Goal: Task Accomplishment & Management: Manage account settings

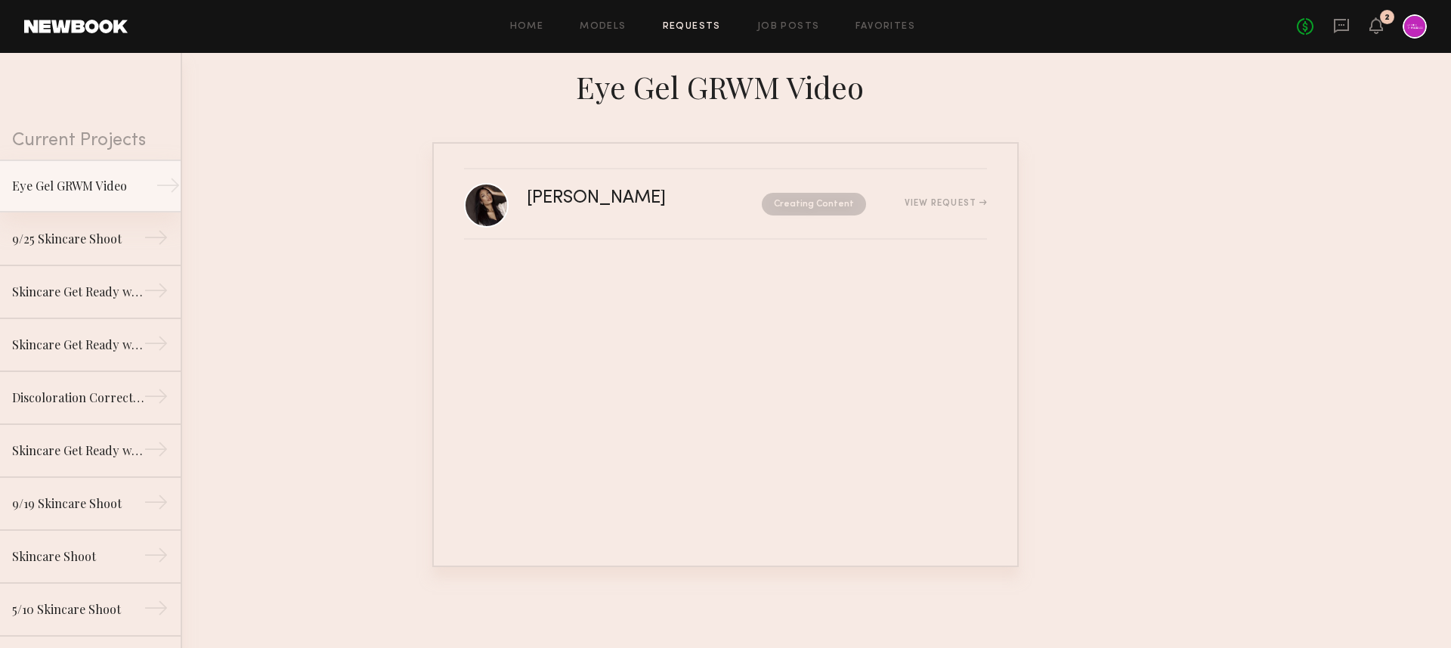
click at [103, 187] on div "Eye Gel GRWM Video" at bounding box center [78, 186] width 132 height 18
click at [106, 240] on div "9/25 Skincare Shoot" at bounding box center [78, 238] width 132 height 18
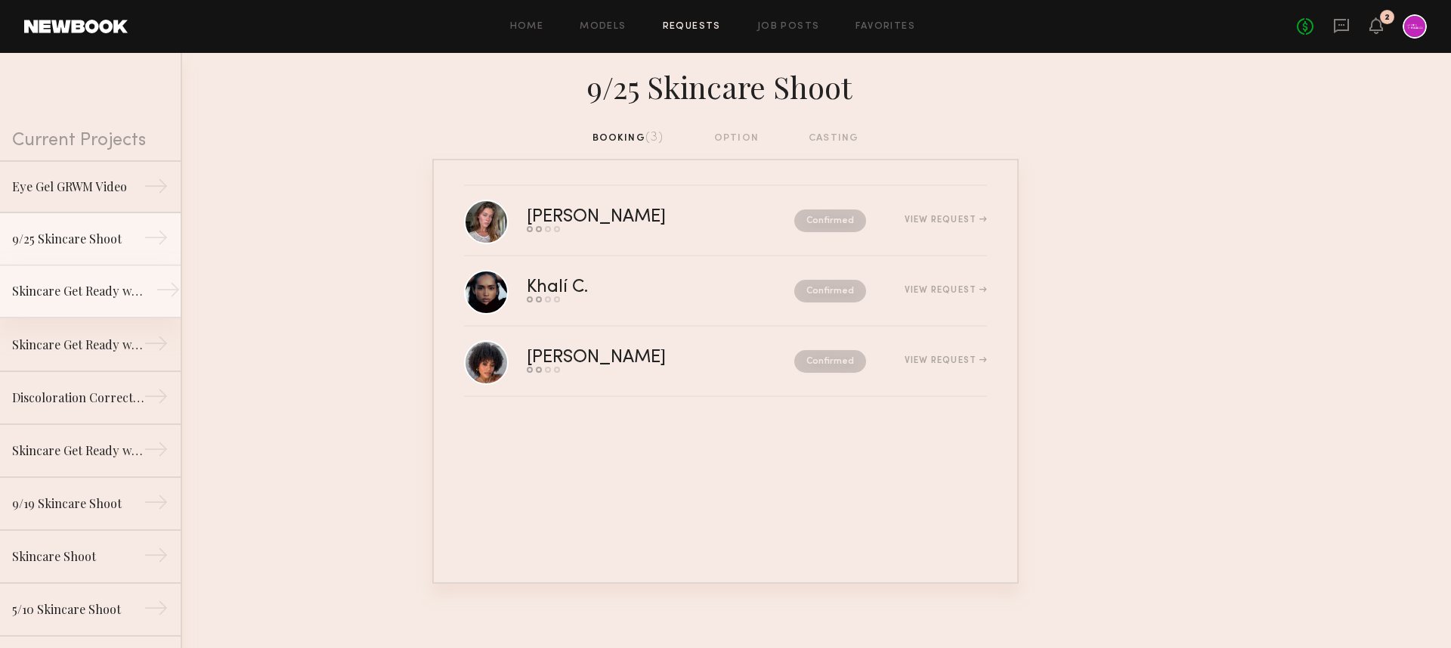
click at [108, 298] on div "Skincare Get Ready with Me Video (Body Treatment)" at bounding box center [78, 291] width 132 height 18
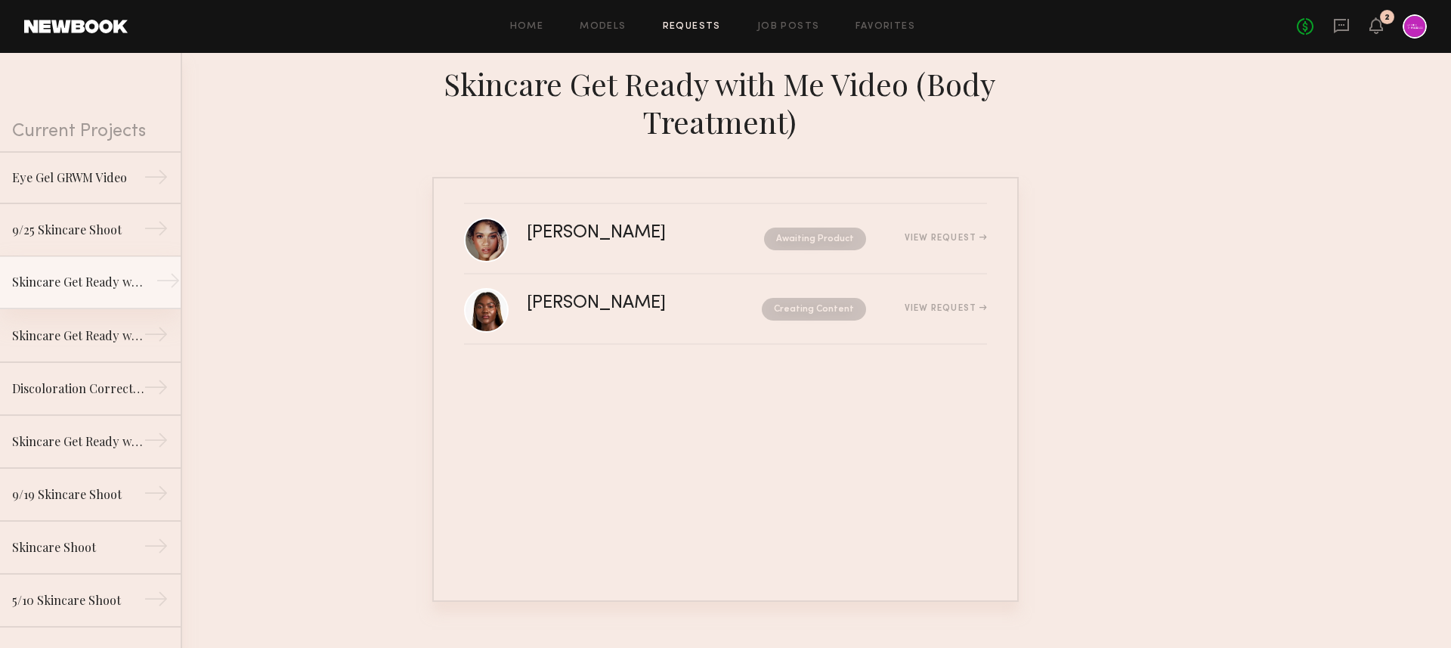
scroll to position [12, 0]
click at [109, 342] on link "Skincare Get Ready with Me Video (Eye Gel) →" at bounding box center [90, 332] width 181 height 53
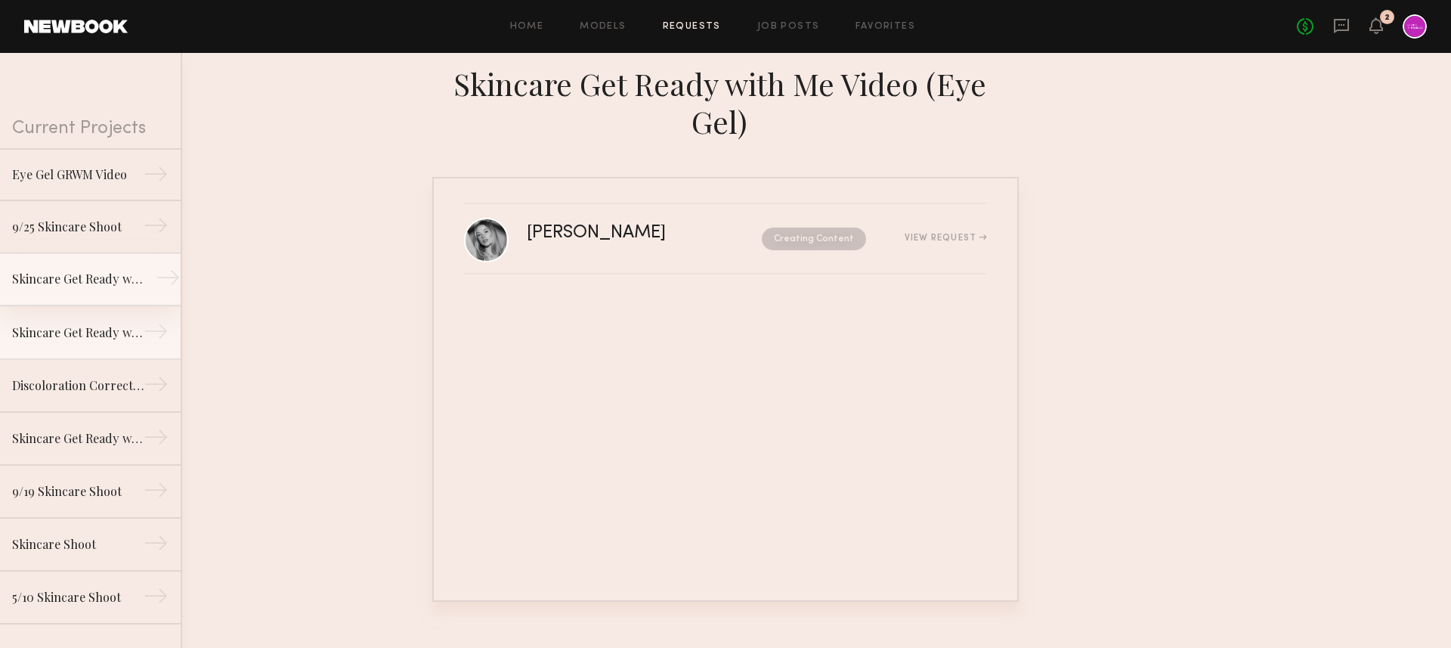
click at [101, 298] on link "Skincare Get Ready with Me Video (Body Treatment) →" at bounding box center [90, 279] width 181 height 53
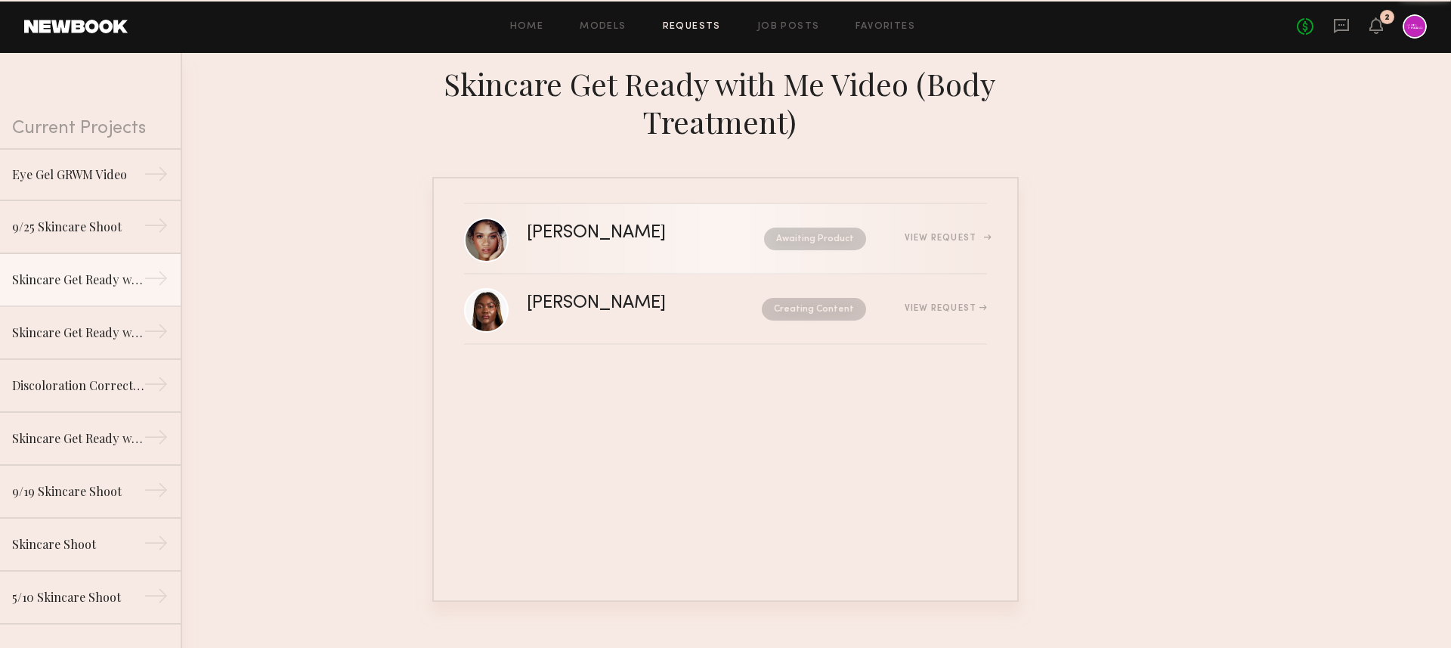
click at [617, 241] on div "[PERSON_NAME]" at bounding box center [621, 232] width 188 height 17
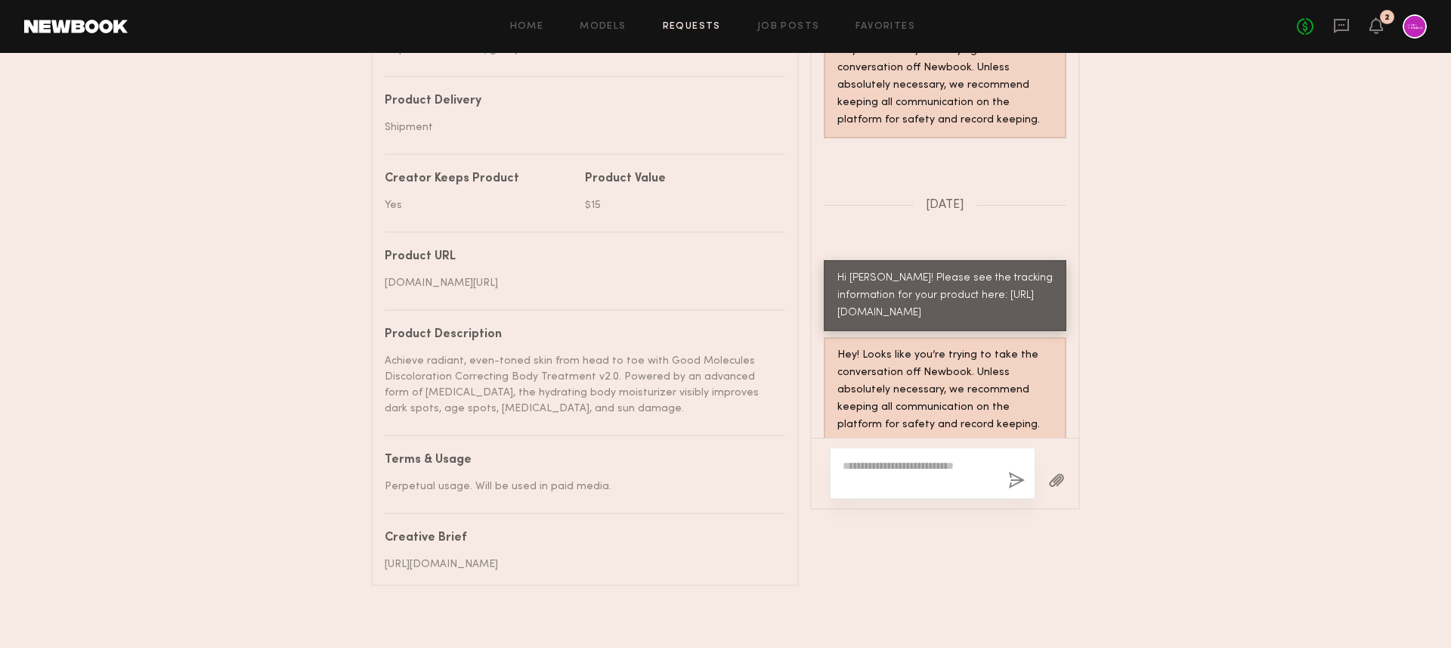
scroll to position [1069, 0]
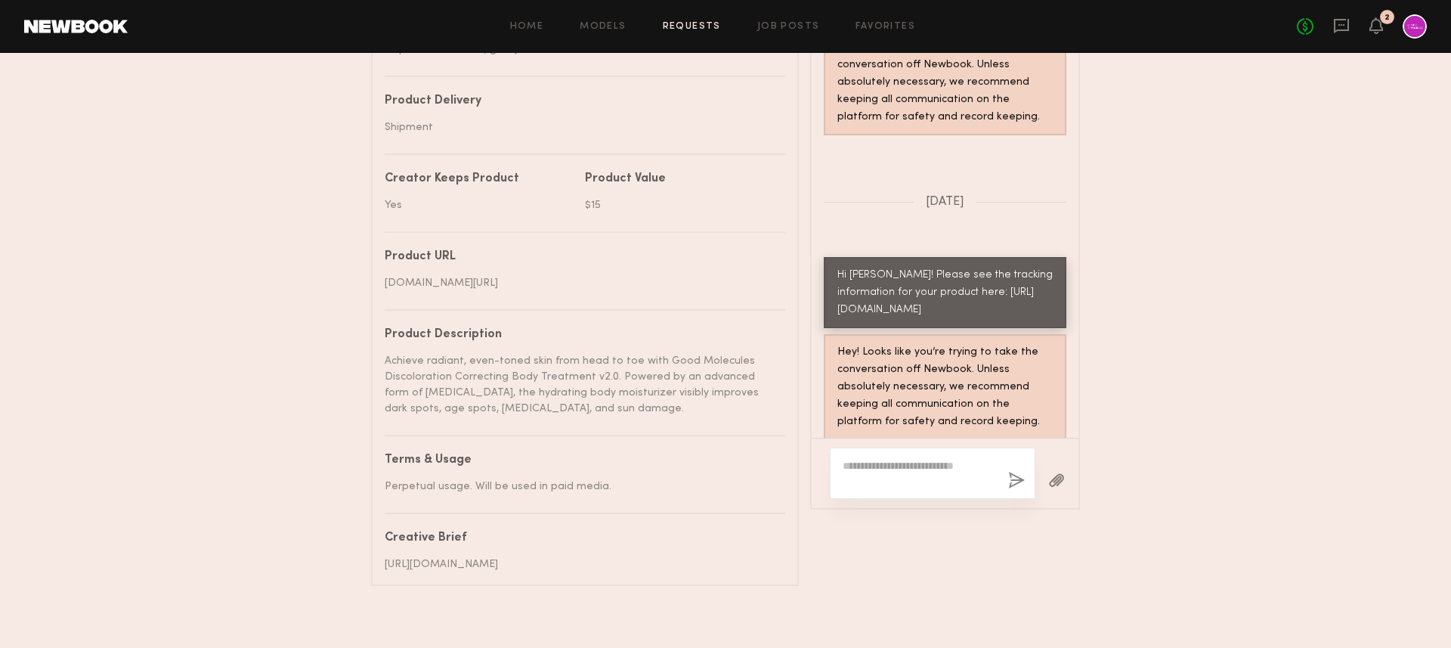
drag, startPoint x: 918, startPoint y: 326, endPoint x: 837, endPoint y: 294, distance: 86.9
click at [837, 294] on div "Hi [PERSON_NAME]! Please see the tracking information for your product here: [U…" at bounding box center [944, 293] width 215 height 52
copy div "[URL][DOMAIN_NAME]"
click at [896, 499] on div at bounding box center [933, 472] width 206 height 51
click at [881, 484] on textarea at bounding box center [919, 473] width 153 height 30
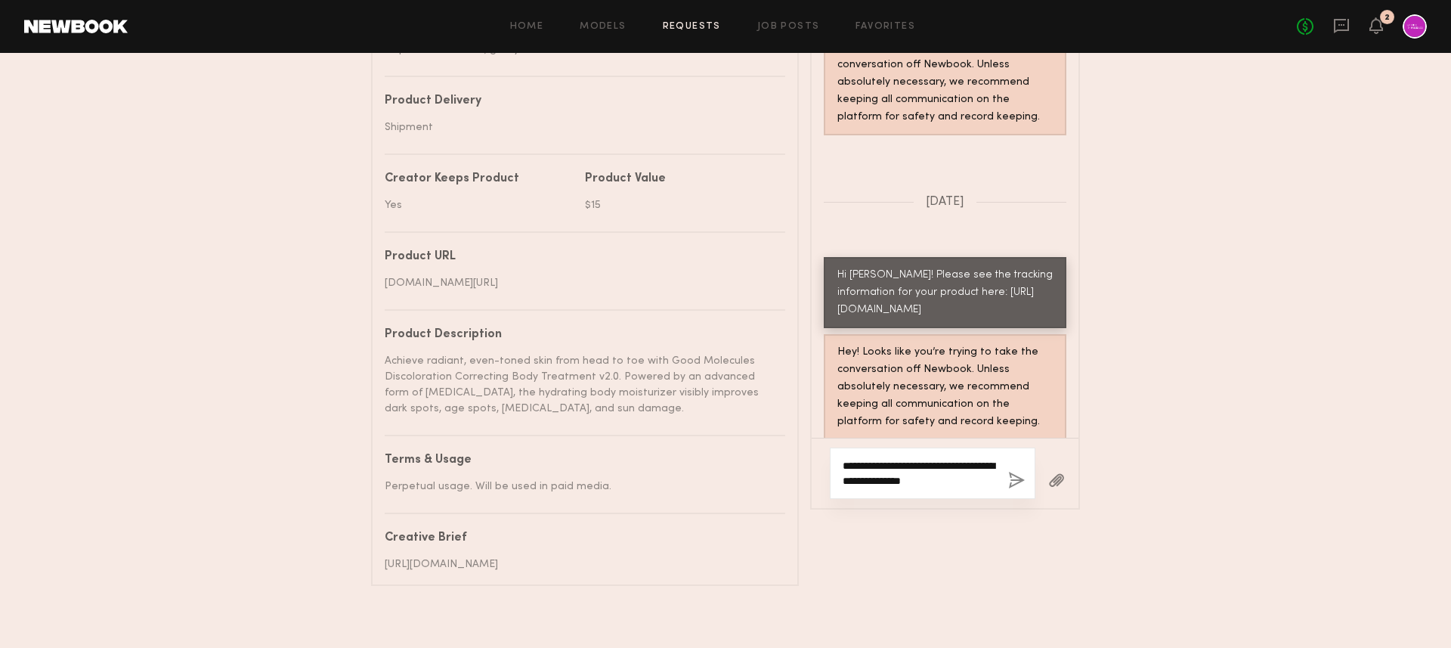
drag, startPoint x: 979, startPoint y: 497, endPoint x: 869, endPoint y: 496, distance: 109.6
click at [869, 488] on textarea "**********" at bounding box center [919, 473] width 153 height 30
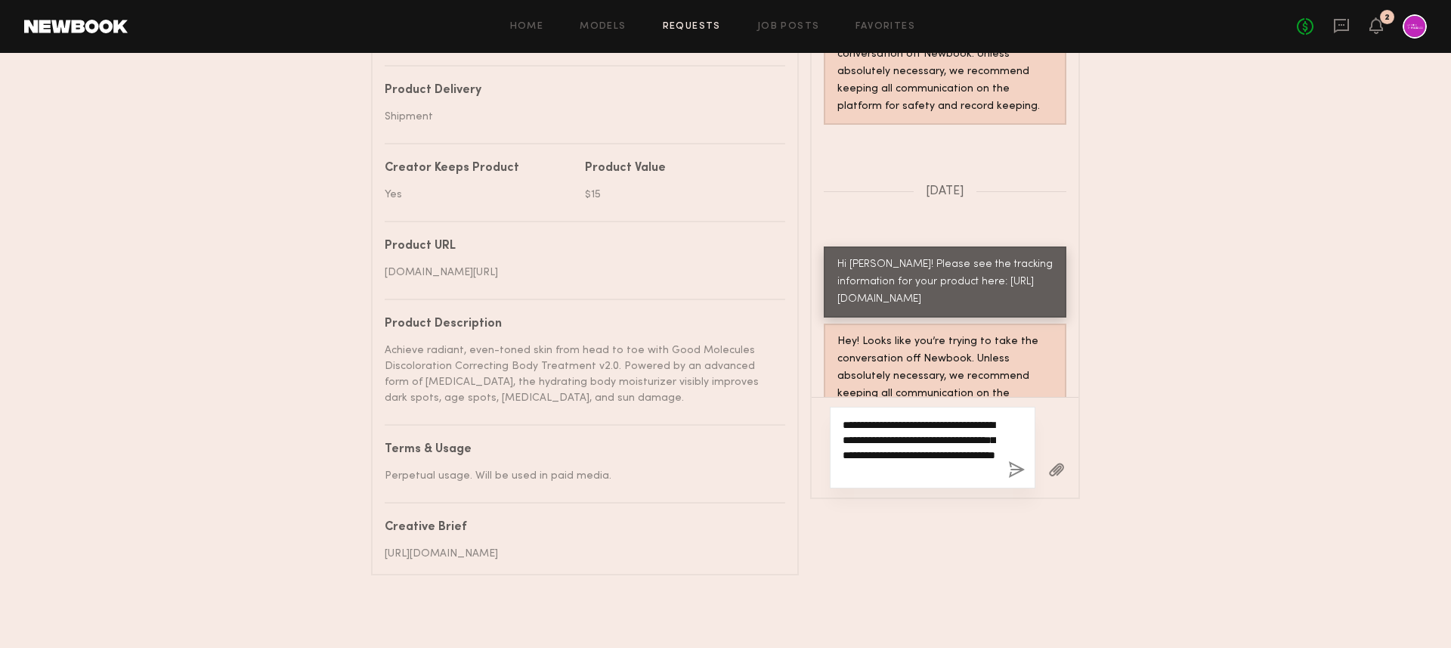
scroll to position [801, 0]
drag, startPoint x: 977, startPoint y: 474, endPoint x: 921, endPoint y: 461, distance: 58.1
click at [921, 461] on textarea "**********" at bounding box center [919, 447] width 153 height 60
type textarea "**********"
click at [1011, 470] on button "button" at bounding box center [1016, 470] width 17 height 19
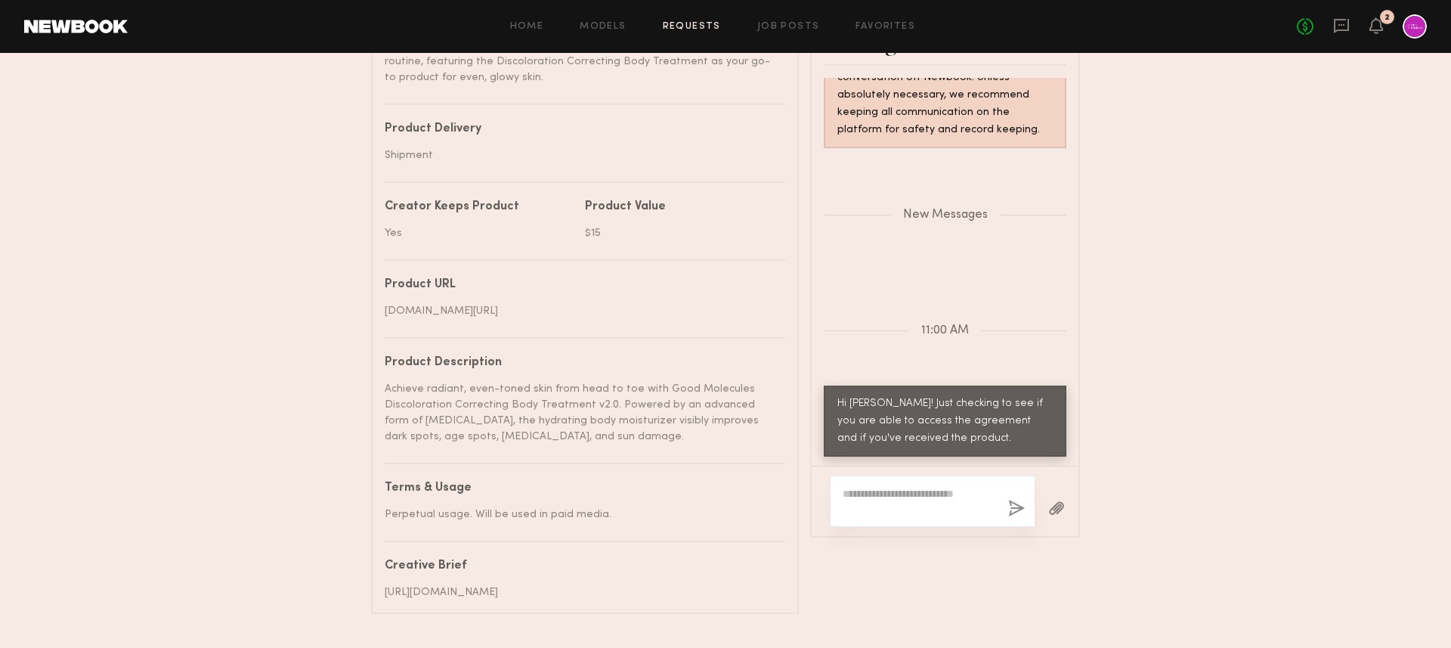
scroll to position [819, 0]
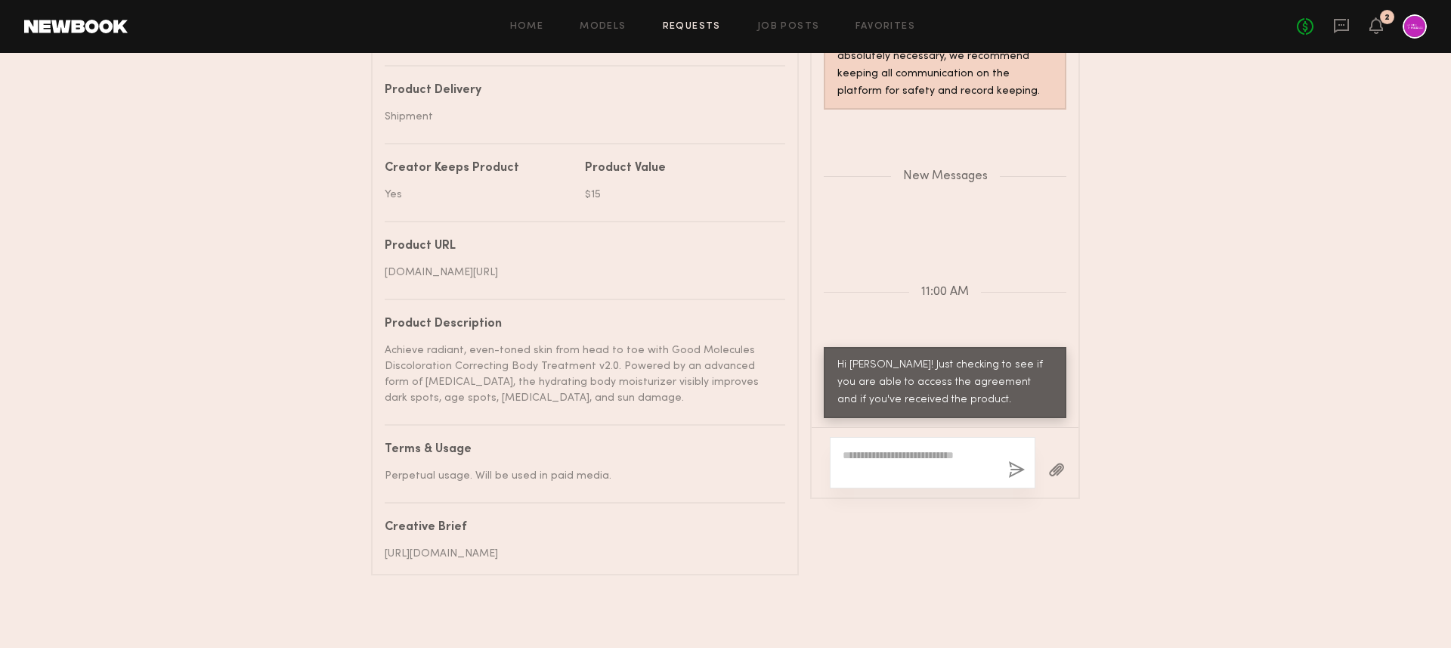
click at [782, 397] on div "Project name Skincare Get Ready with Me Video (Body Treatment) Brand name Good …" at bounding box center [585, 144] width 401 height 836
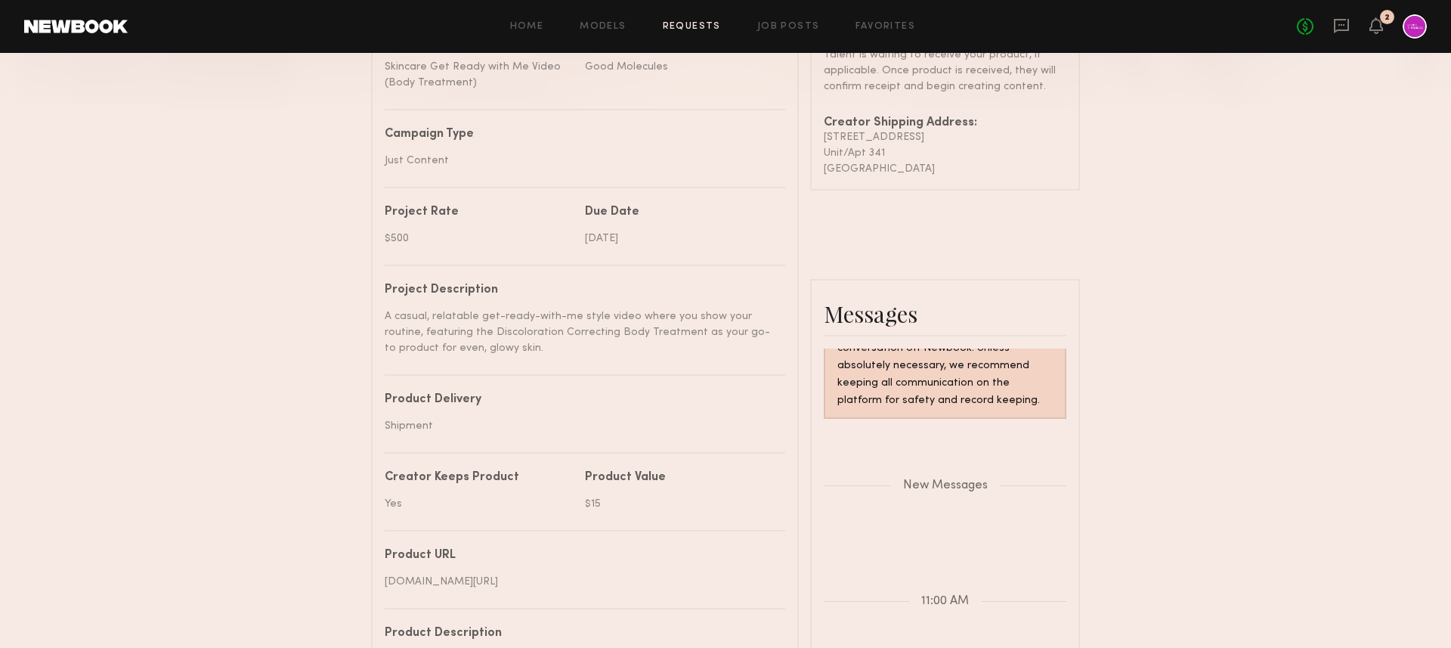
scroll to position [0, 0]
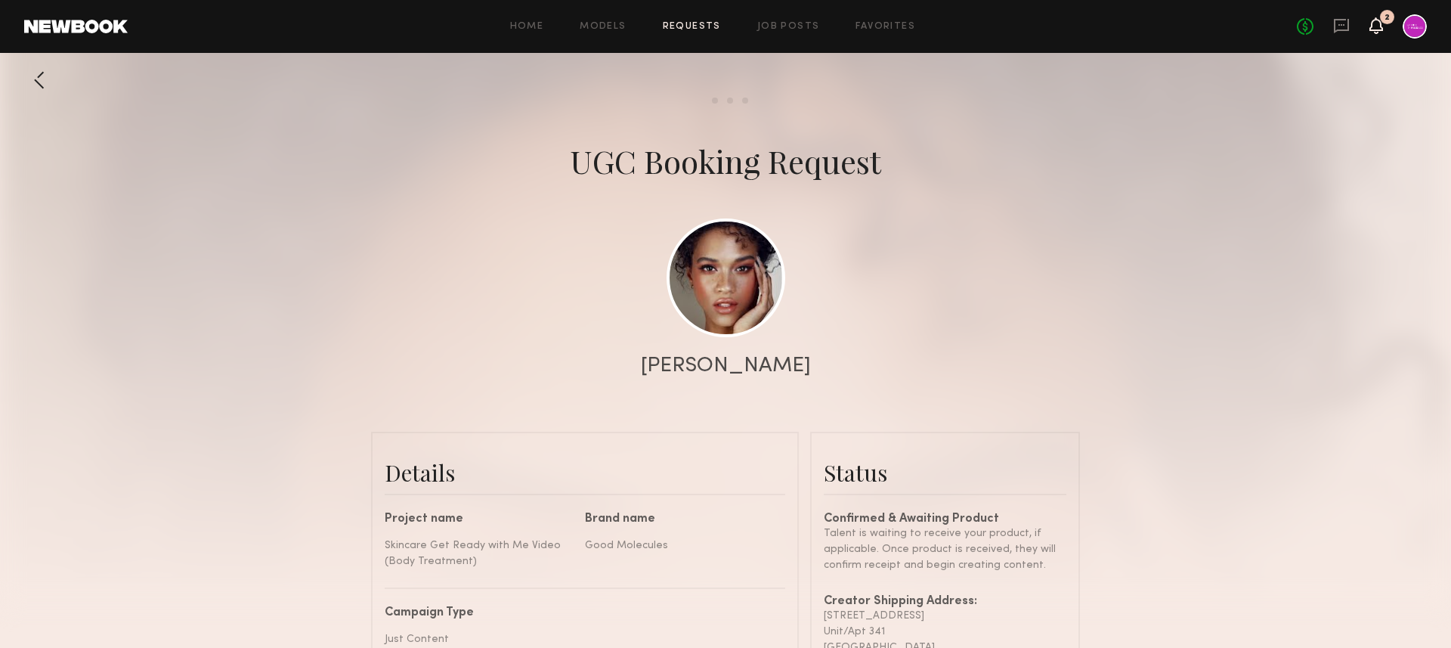
click at [1379, 27] on icon at bounding box center [1376, 25] width 12 height 11
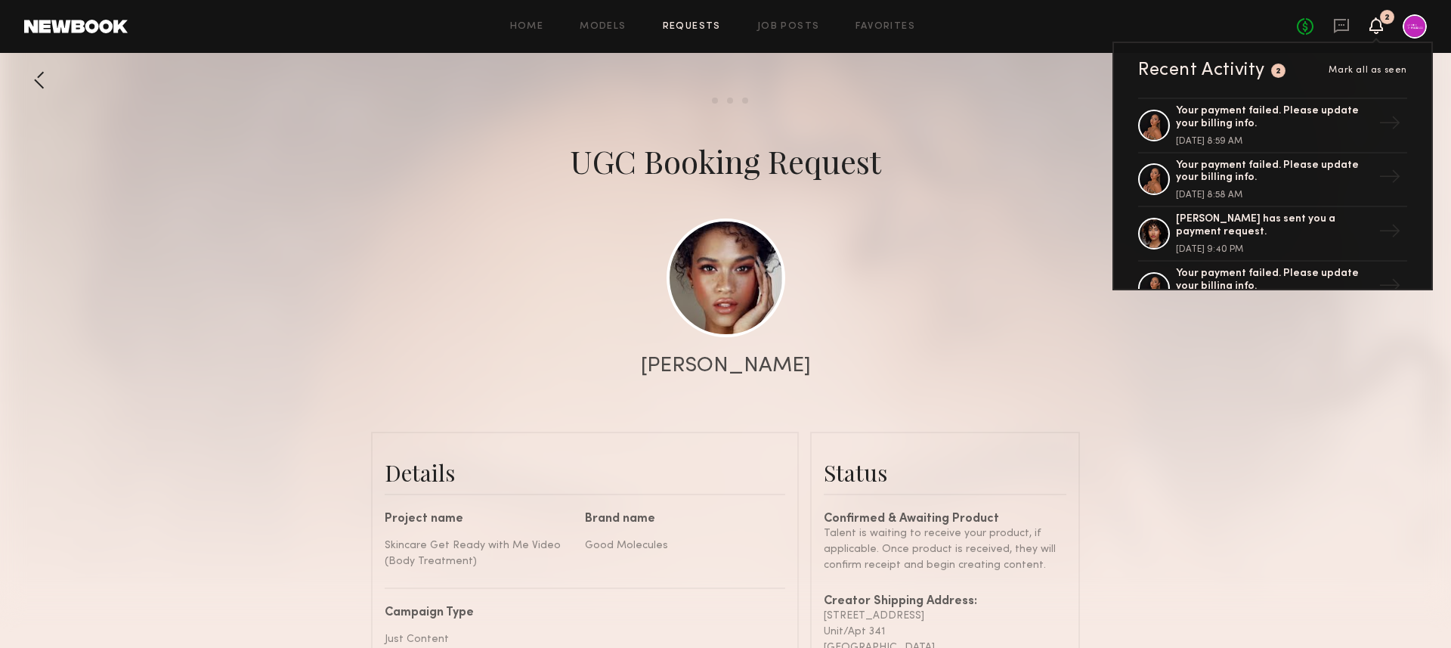
click at [1375, 26] on icon at bounding box center [1376, 25] width 12 height 11
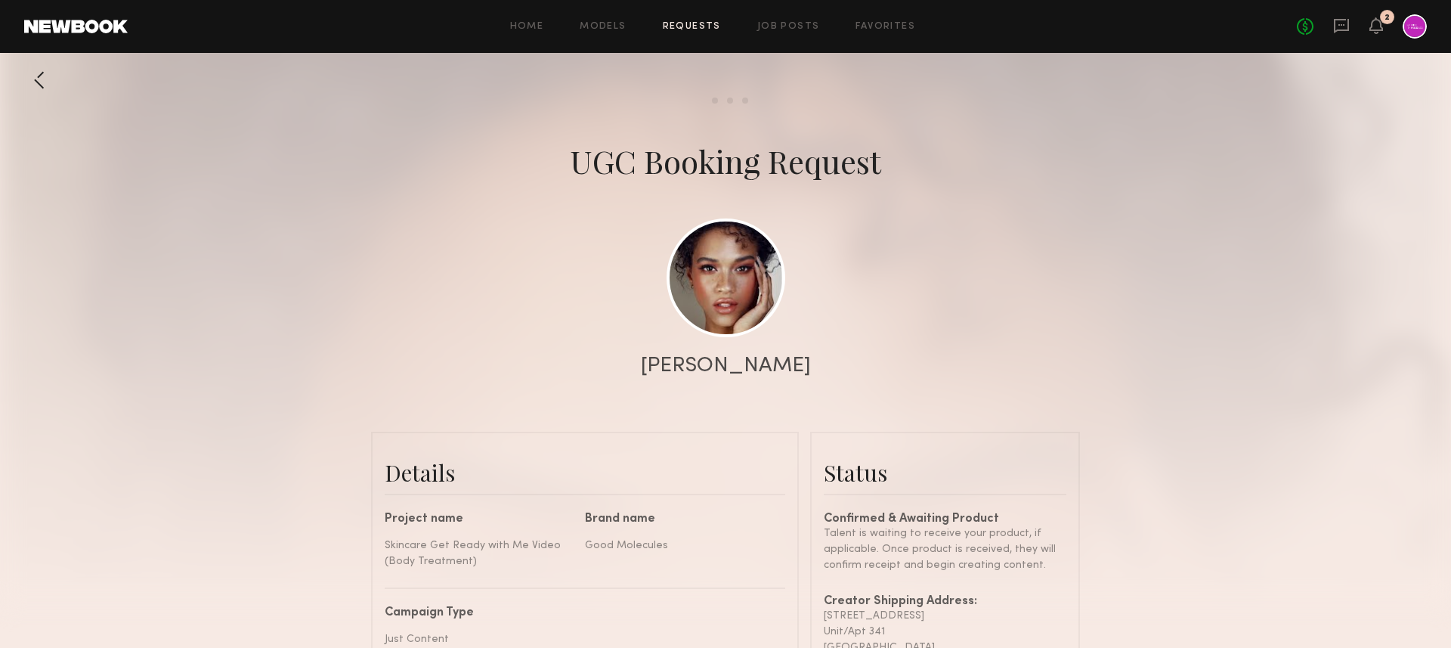
click at [1412, 26] on div at bounding box center [1415, 26] width 24 height 24
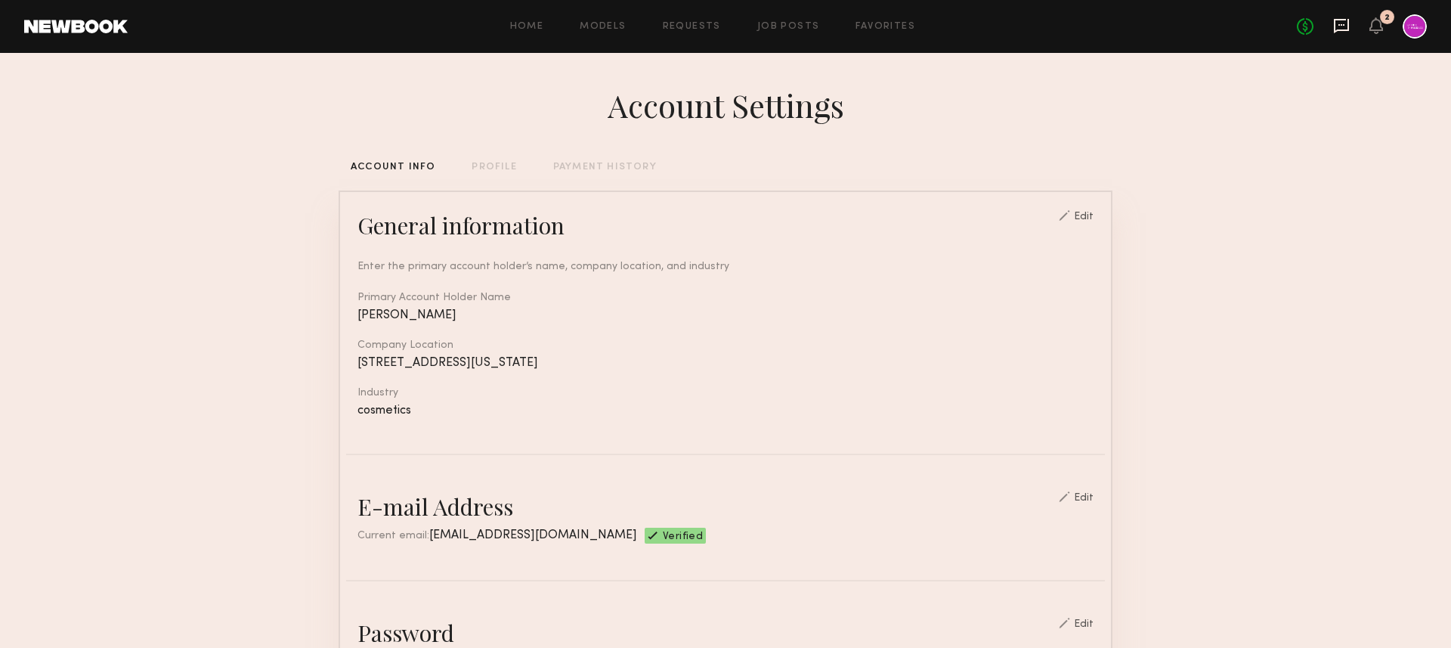
click at [1345, 30] on icon at bounding box center [1341, 26] width 15 height 14
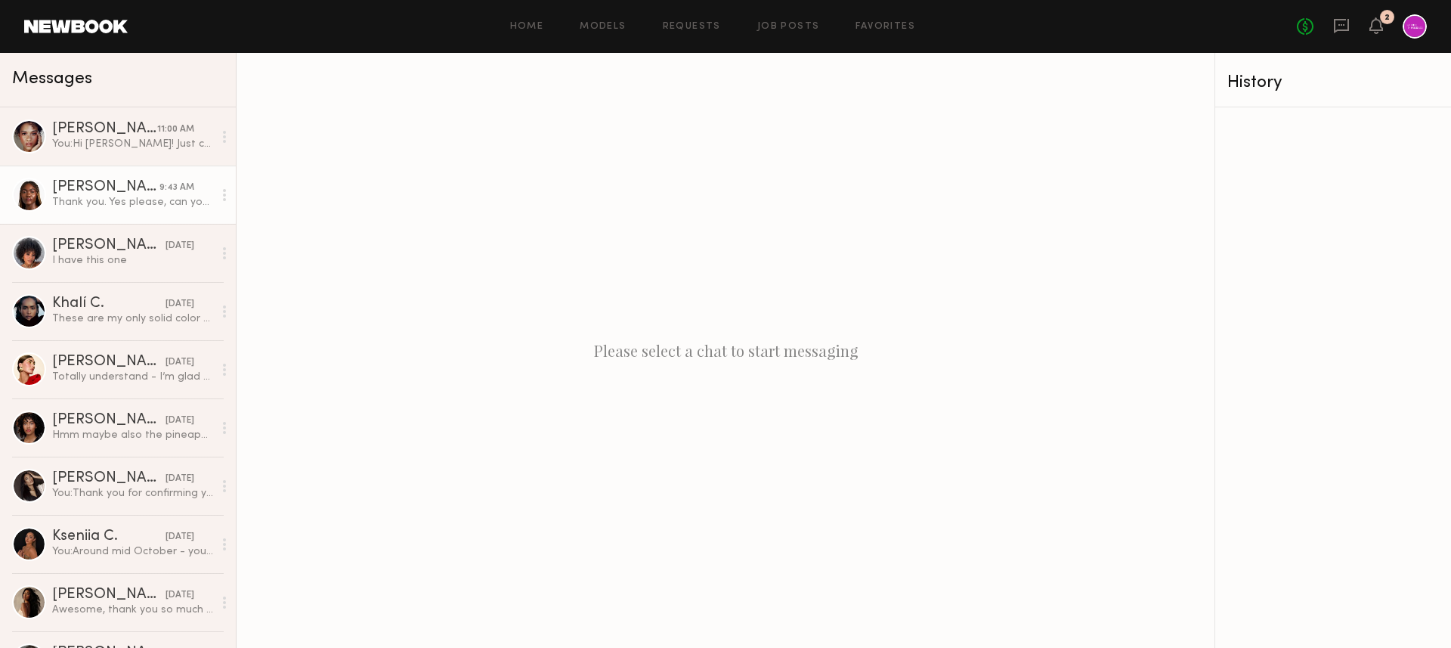
click at [147, 204] on div "Thank you. Yes please, can you add me." at bounding box center [132, 202] width 161 height 14
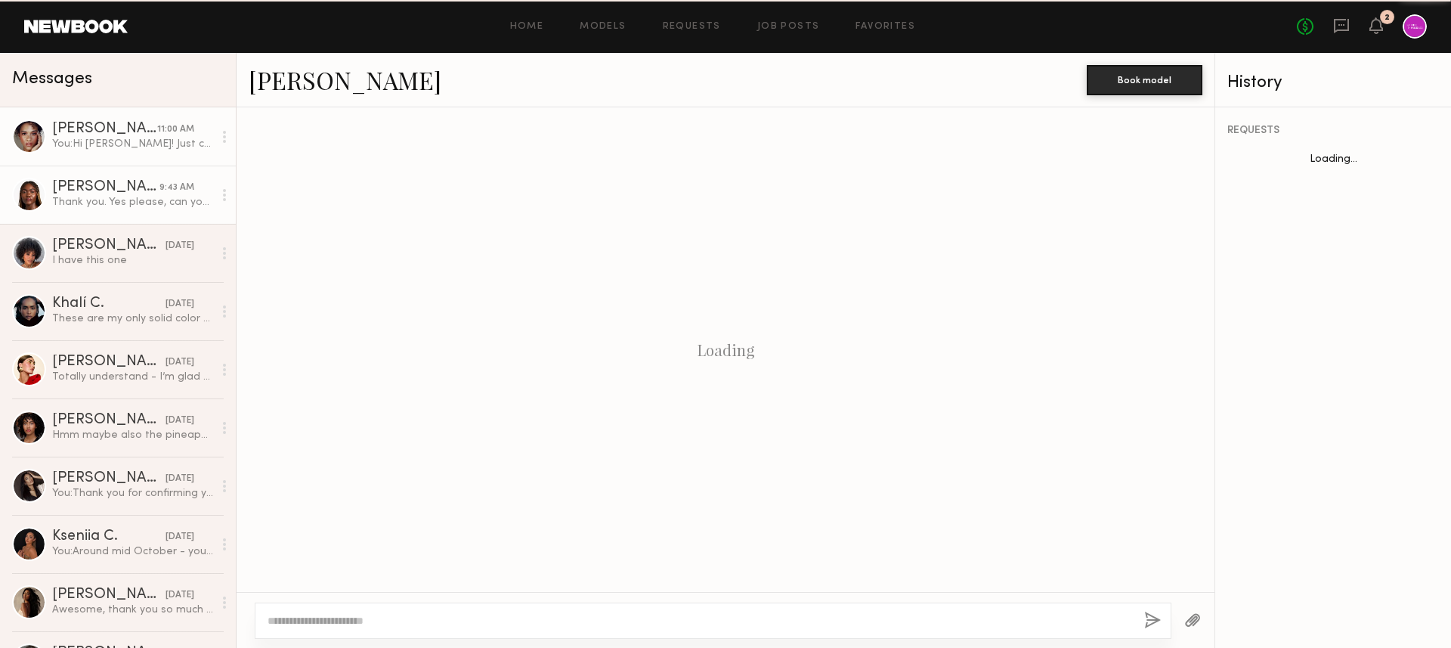
scroll to position [1728, 0]
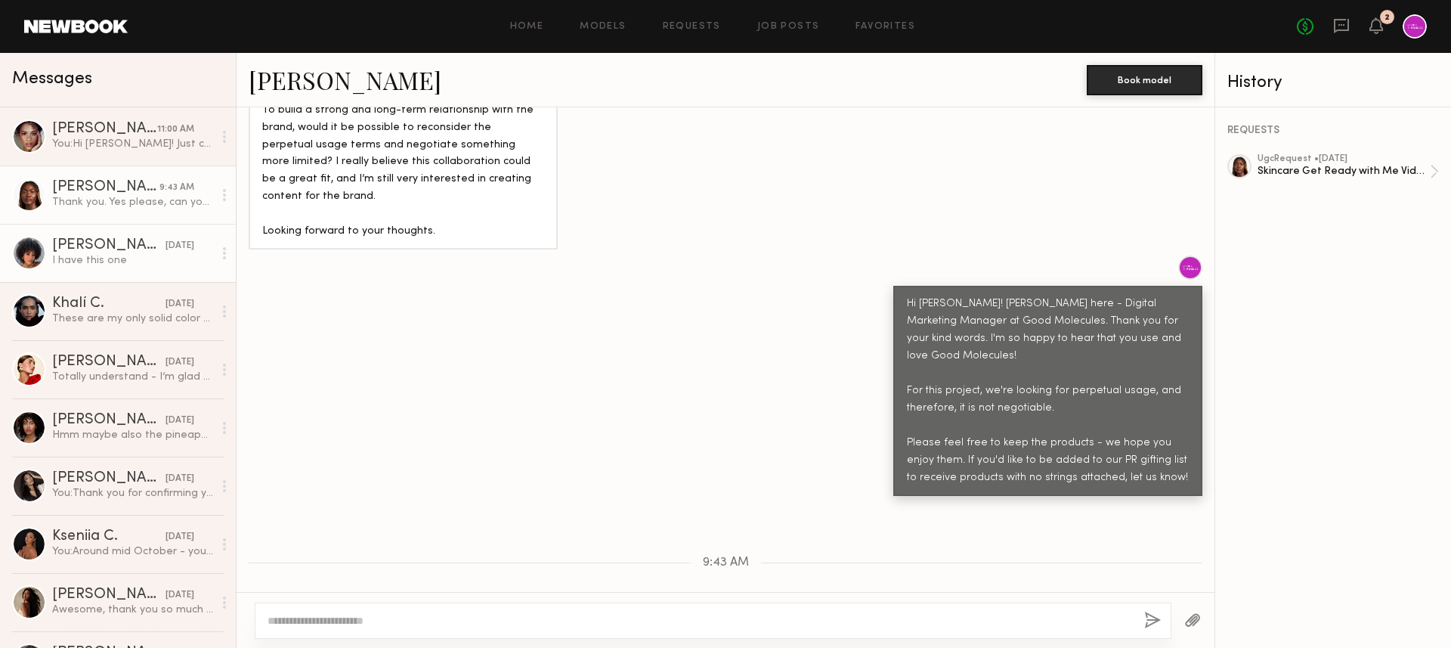
click at [116, 267] on link "[PERSON_NAME] [DATE] I have this one" at bounding box center [118, 253] width 236 height 58
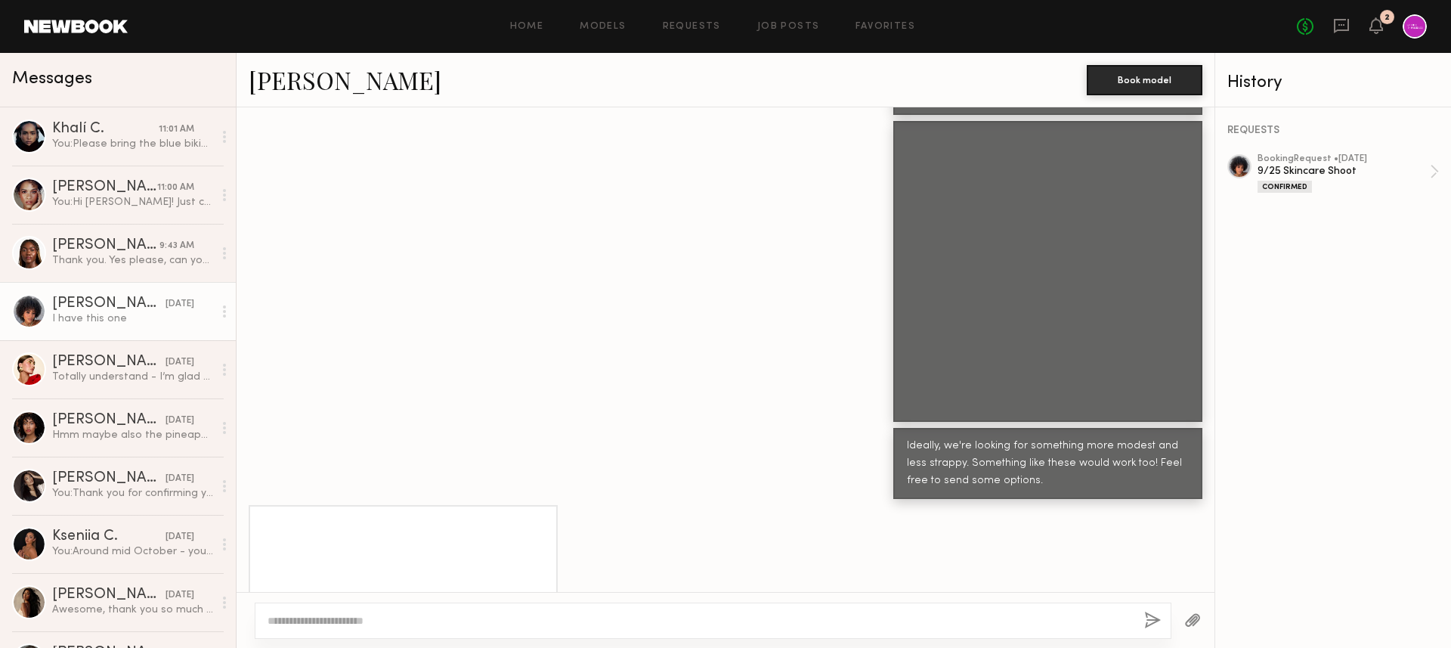
scroll to position [1826, 0]
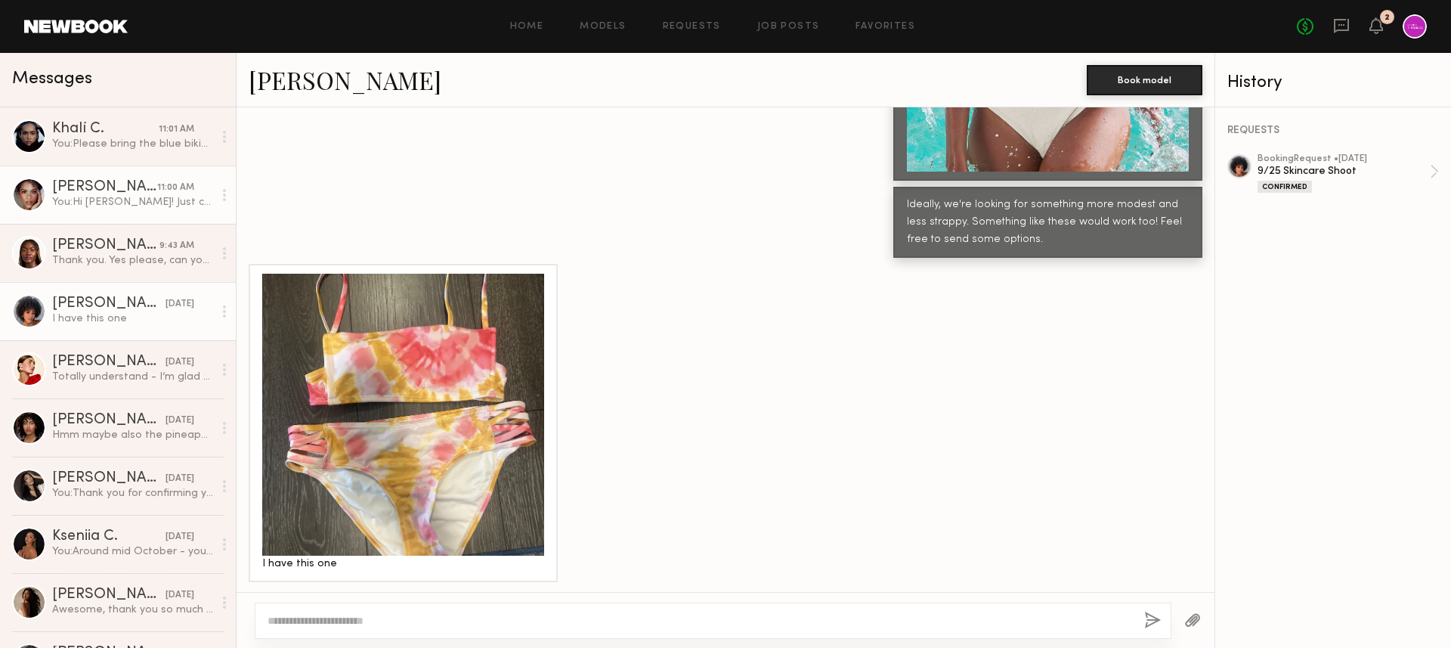
click at [101, 211] on link "[PERSON_NAME] 11:00 AM You: Hi [PERSON_NAME]! Just checking to see if you are a…" at bounding box center [118, 195] width 236 height 58
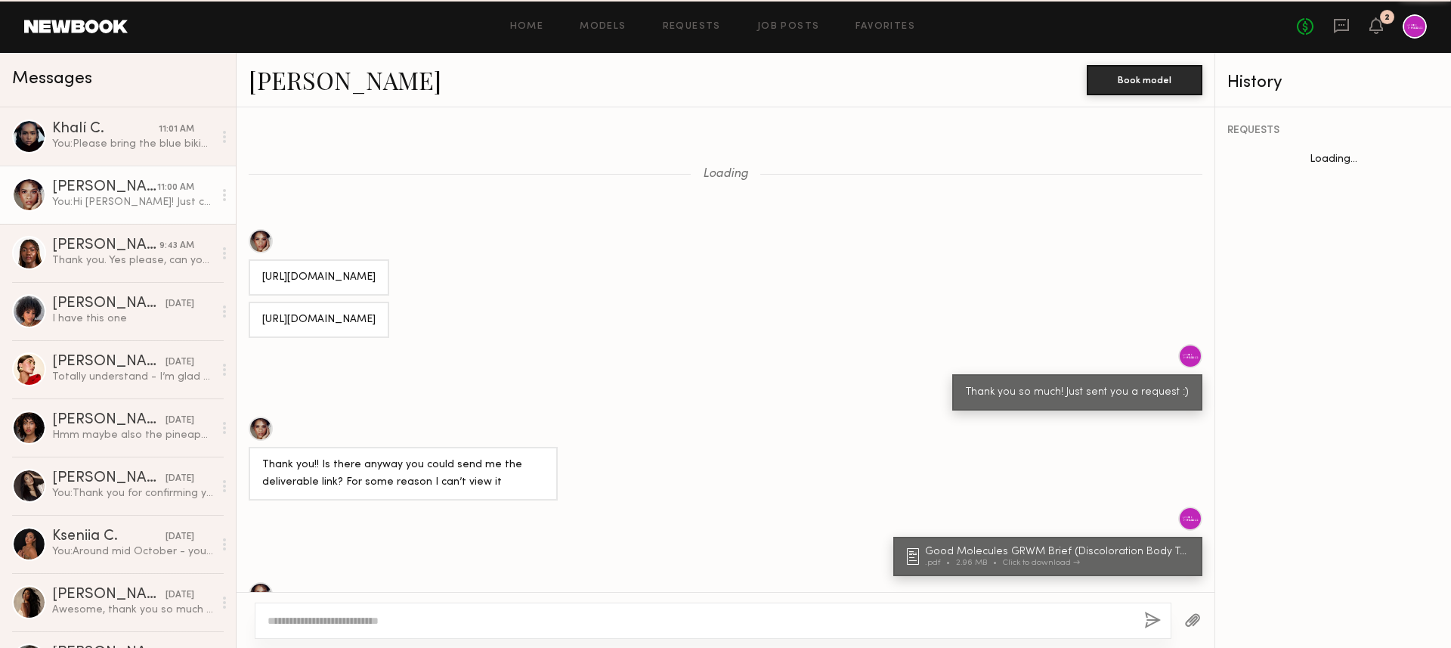
scroll to position [1022, 0]
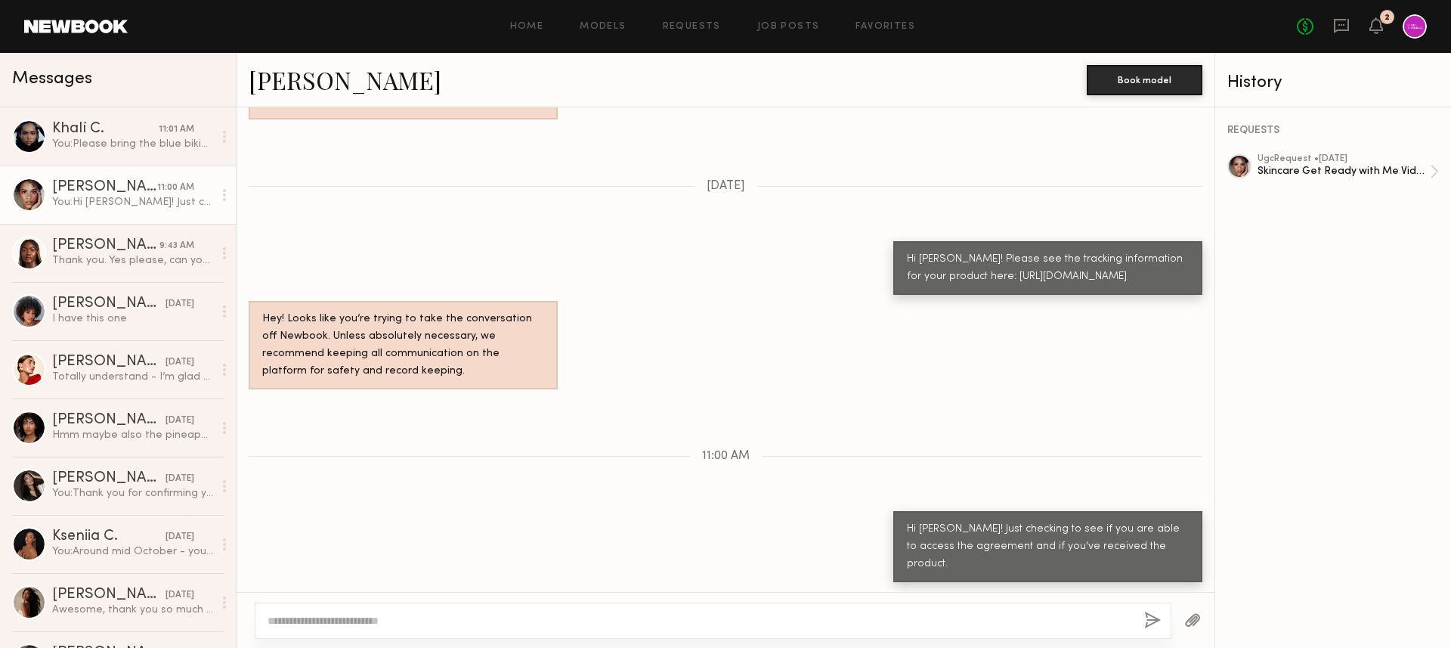
click at [679, 19] on div "Home Models Requests Job Posts Favorites Sign Out No fees up to $5,000 2" at bounding box center [777, 26] width 1299 height 24
click at [682, 23] on link "Requests" at bounding box center [692, 27] width 58 height 10
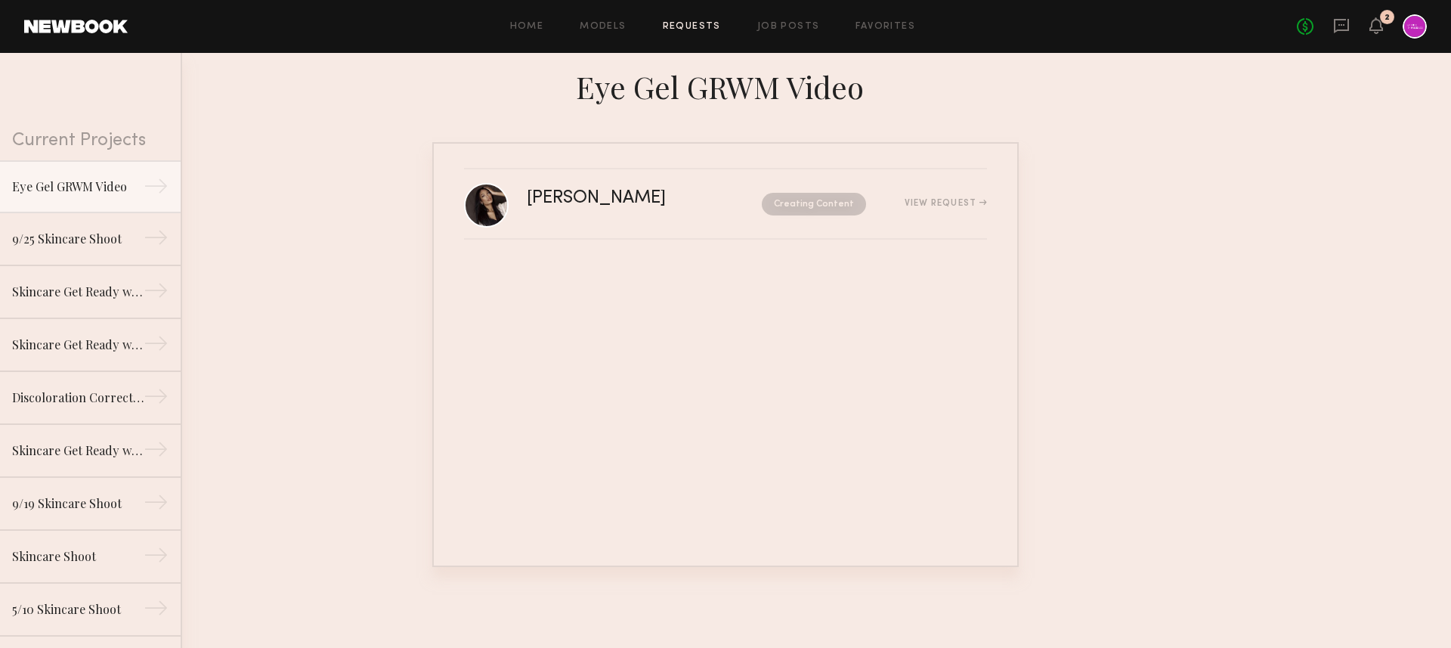
click at [602, 35] on div "Home Models Requests Job Posts Favorites Sign Out No fees up to $5,000 2" at bounding box center [777, 26] width 1299 height 24
click at [596, 28] on link "Models" at bounding box center [603, 27] width 46 height 10
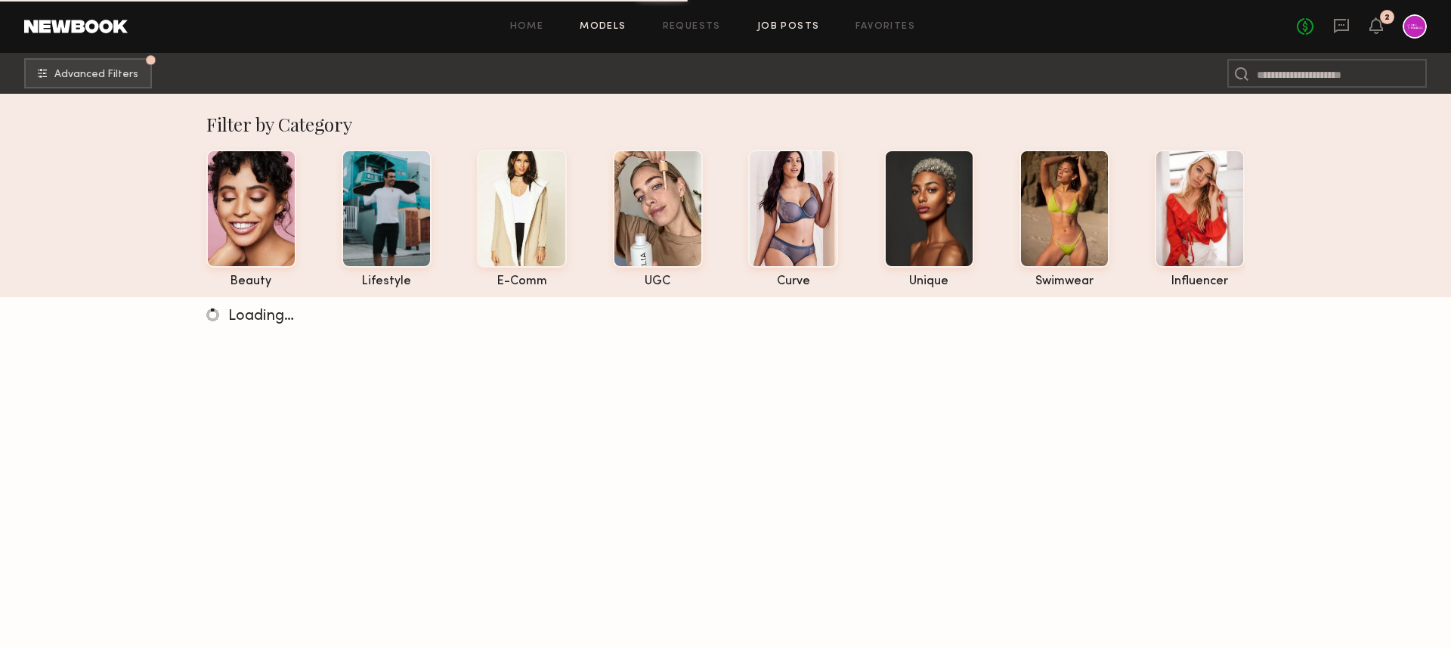
click at [795, 28] on link "Job Posts" at bounding box center [788, 27] width 63 height 10
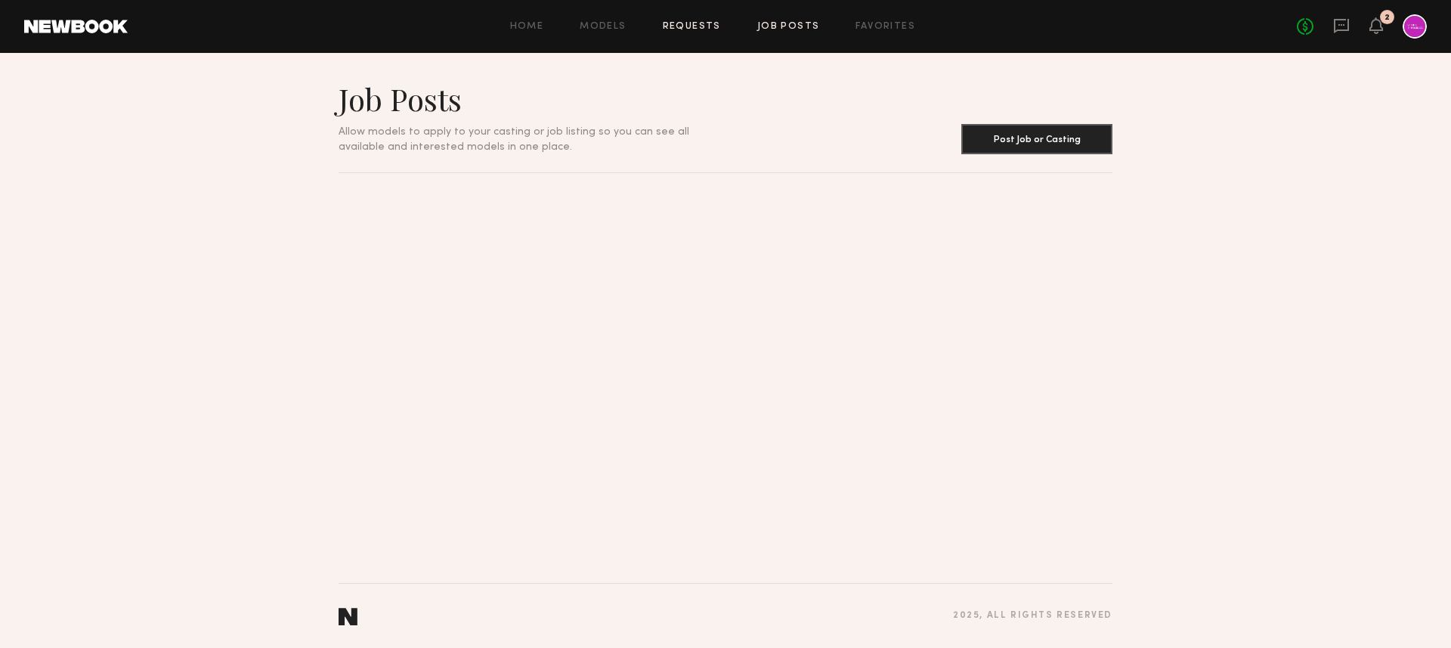
click at [673, 26] on link "Requests" at bounding box center [692, 27] width 58 height 10
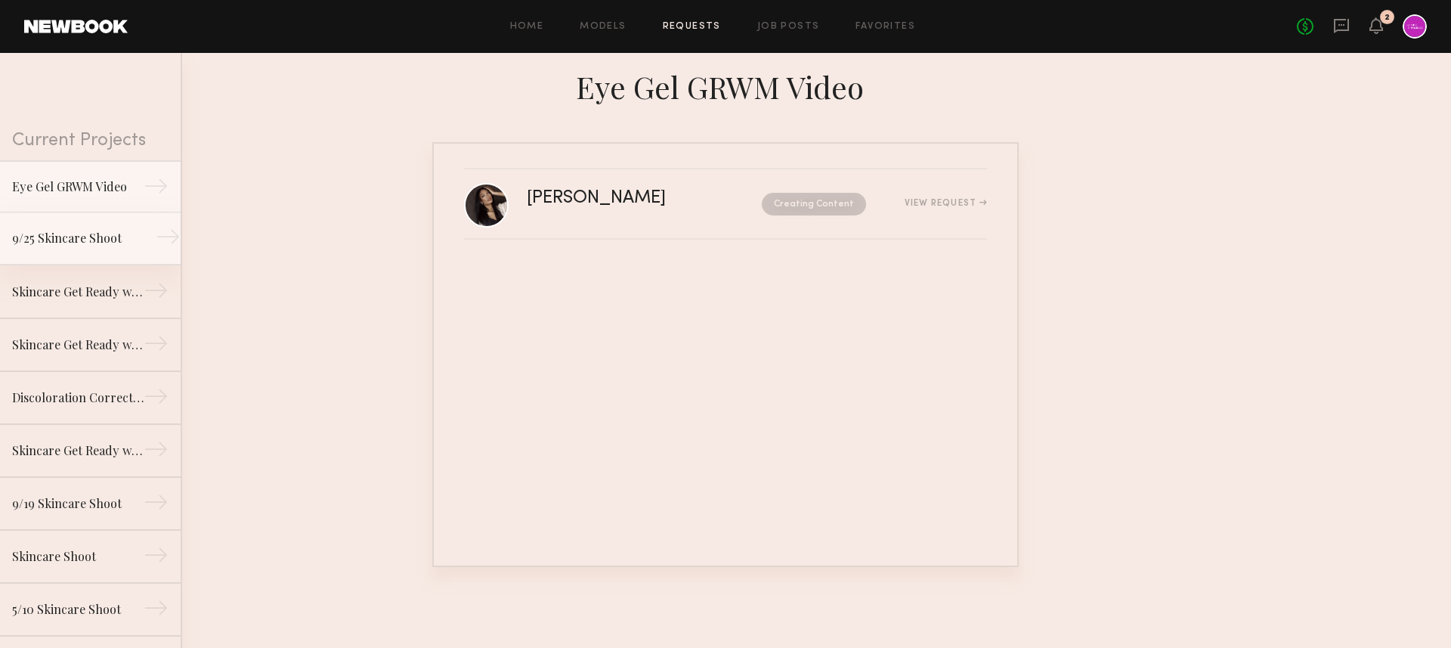
click at [87, 239] on div "9/25 Skincare Shoot" at bounding box center [78, 238] width 132 height 18
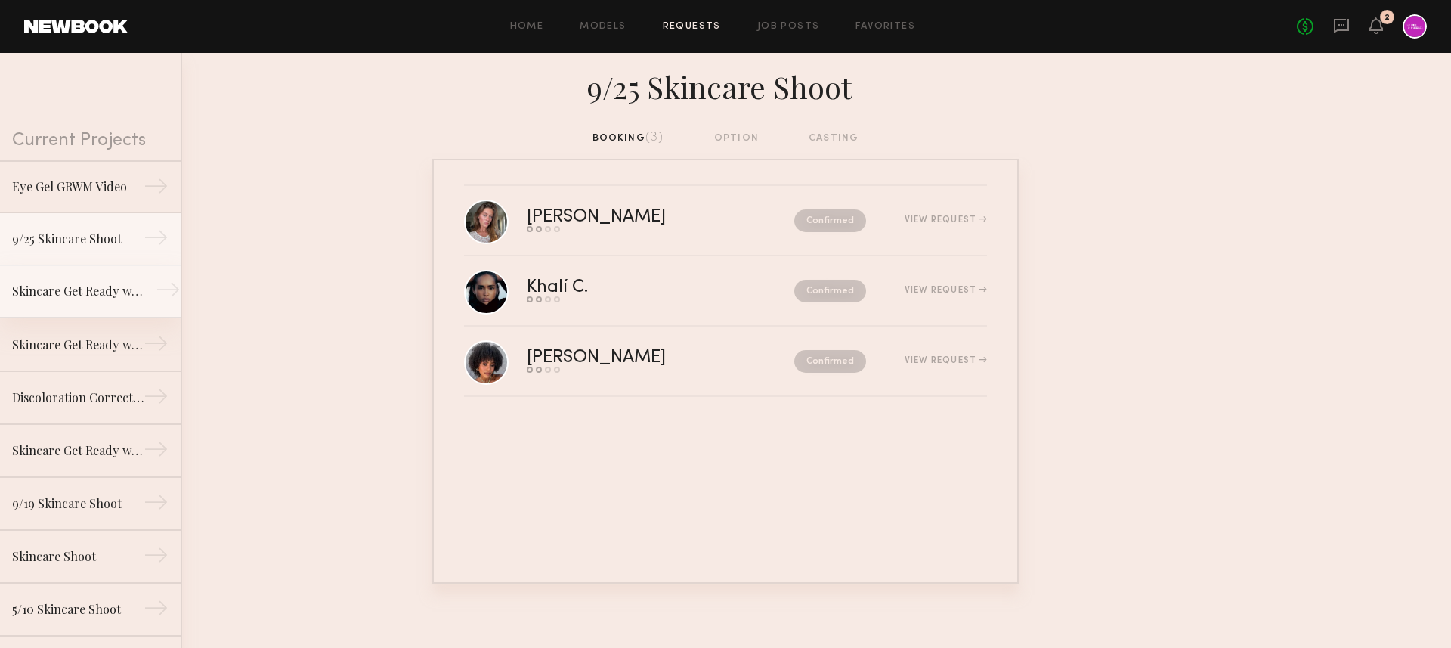
click at [86, 299] on div "Skincare Get Ready with Me Video (Body Treatment)" at bounding box center [78, 291] width 132 height 18
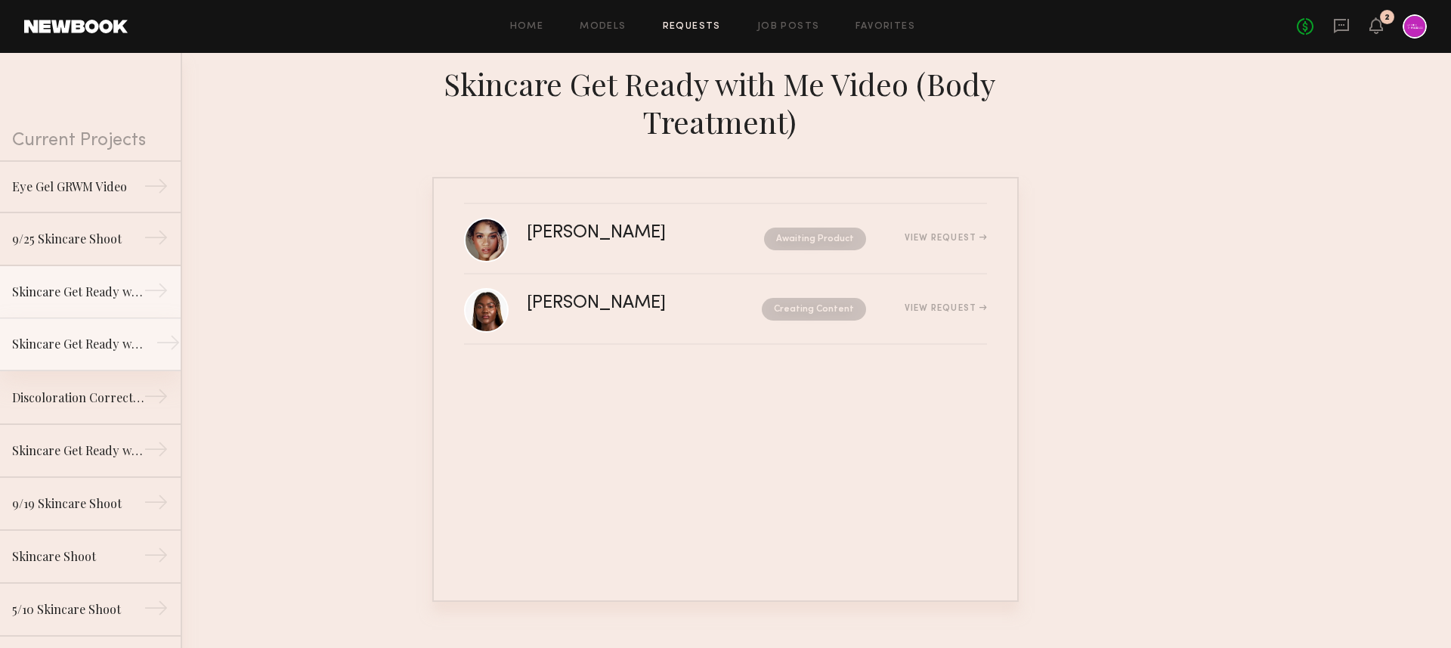
click at [88, 343] on div "Skincare Get Ready with Me Video (Eye Gel)" at bounding box center [78, 344] width 132 height 18
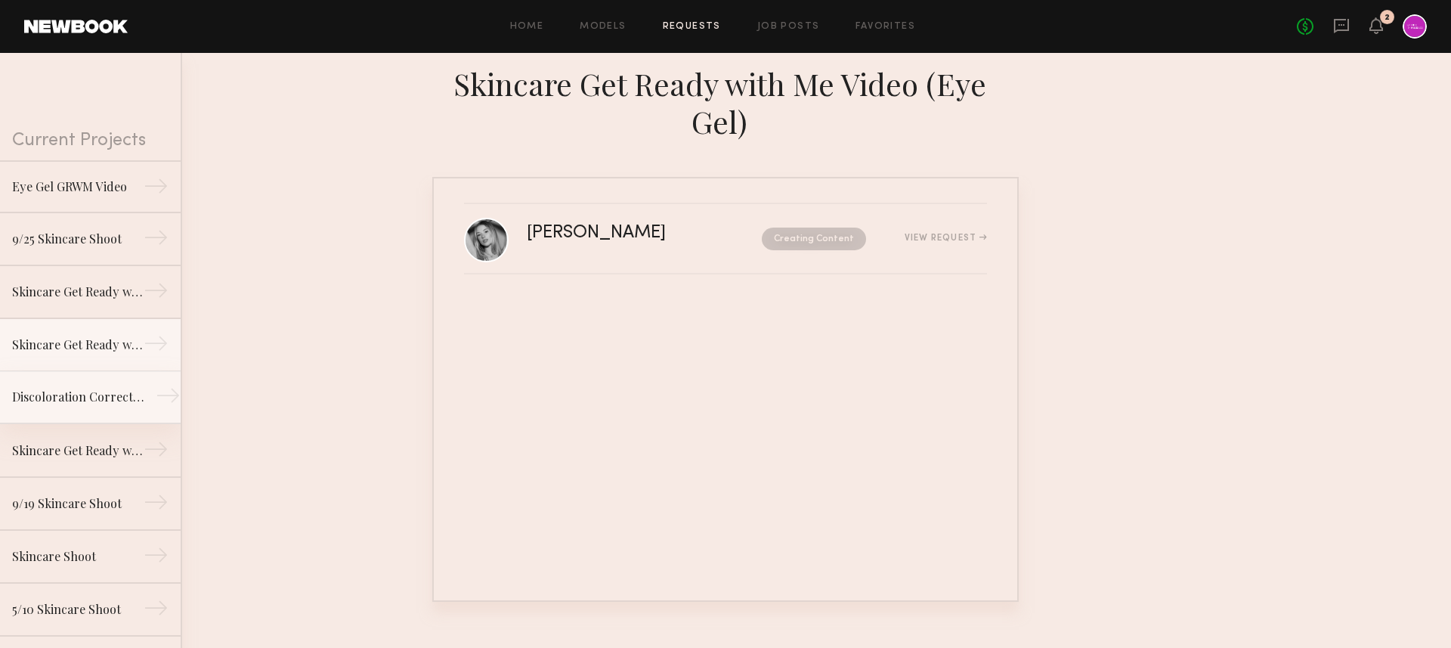
click at [88, 392] on div "Discoloration Correcting Serum GRWM Video" at bounding box center [78, 397] width 132 height 18
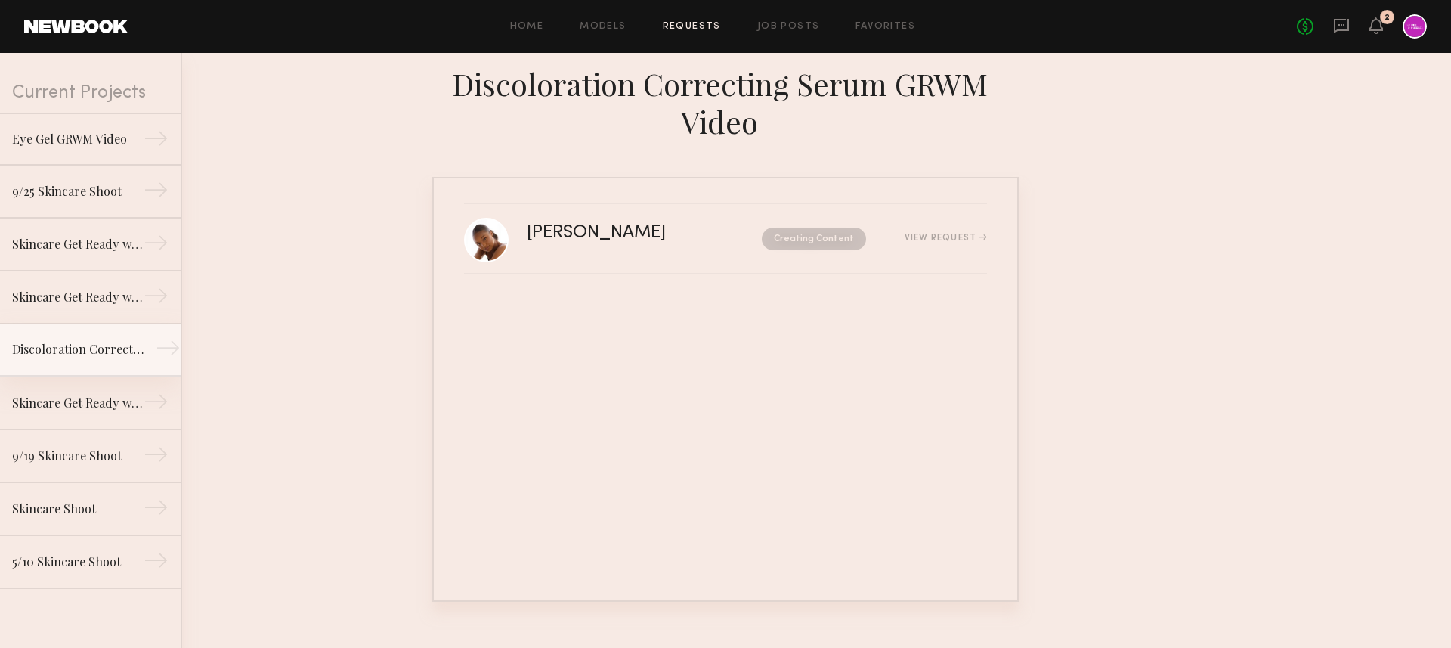
scroll to position [57, 0]
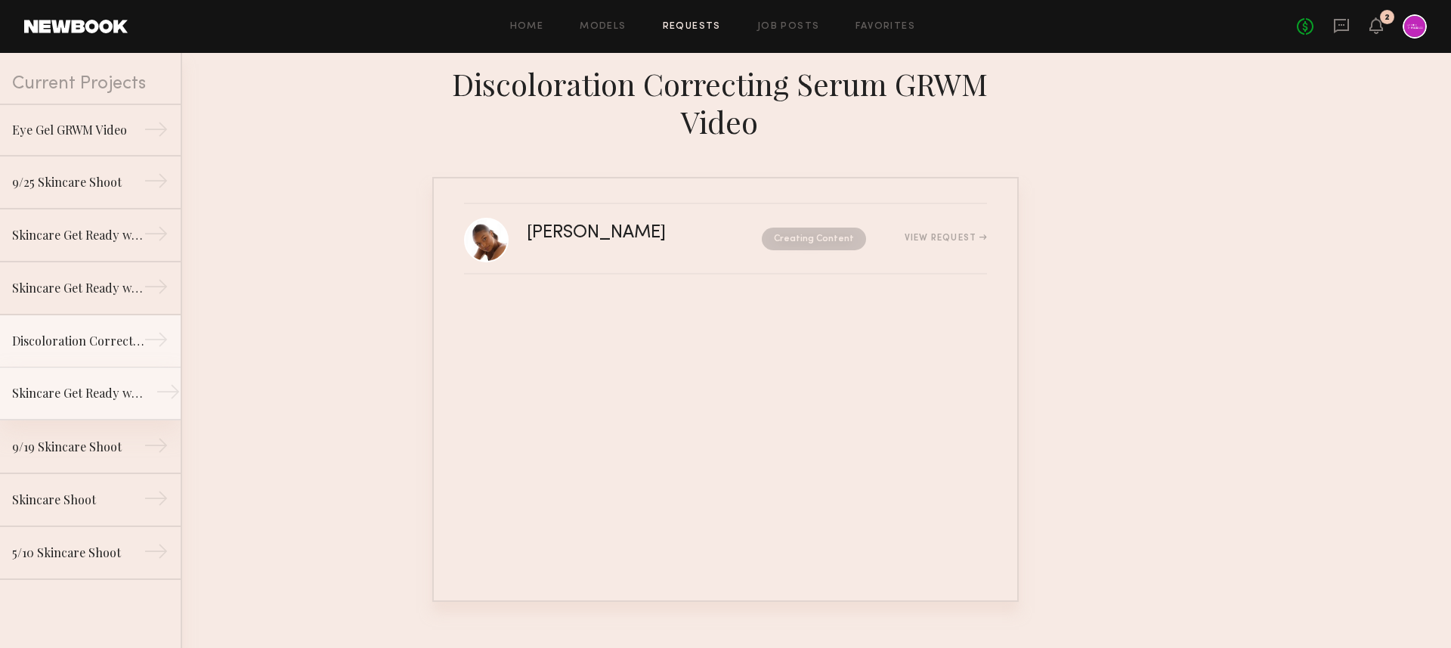
click at [87, 413] on link "Skincare Get Ready with Me Video →" at bounding box center [90, 393] width 181 height 53
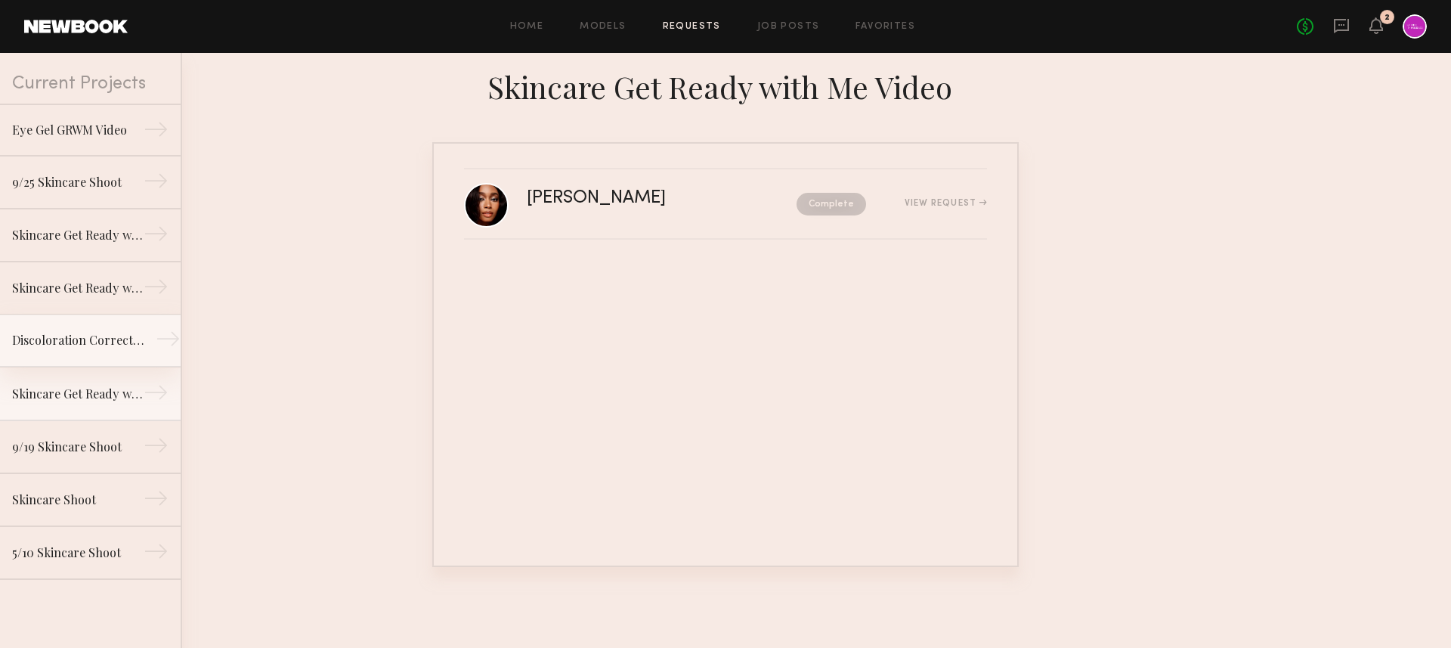
click at [87, 348] on div "Discoloration Correcting Serum GRWM Video" at bounding box center [78, 340] width 132 height 18
